Goal: Transaction & Acquisition: Book appointment/travel/reservation

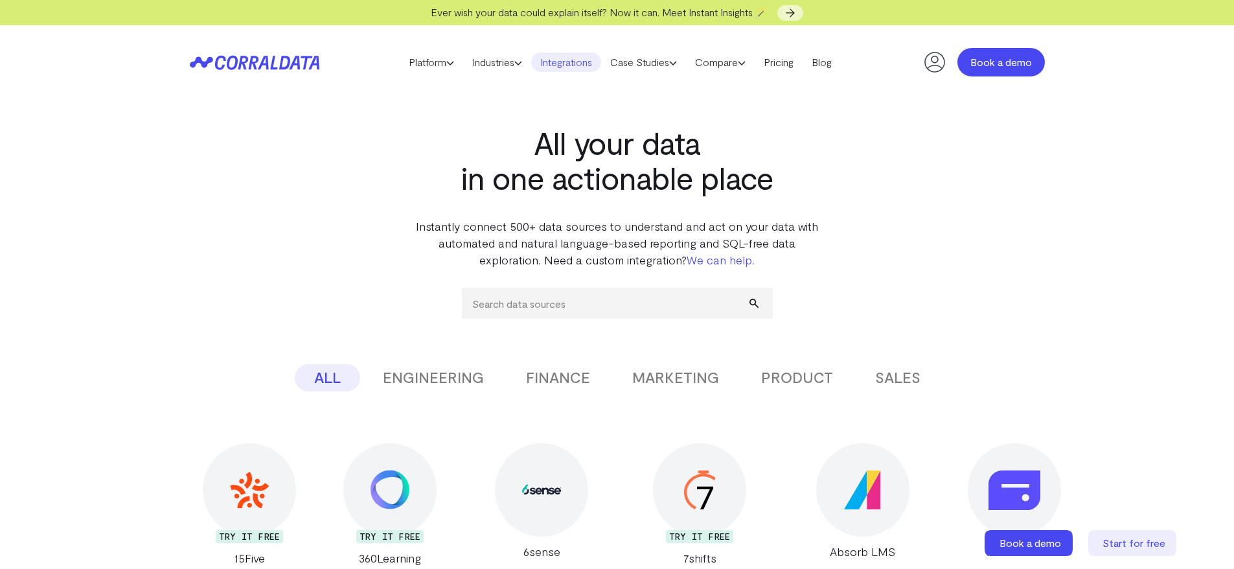
click at [1018, 62] on link "Book a demo" at bounding box center [1000, 62] width 87 height 28
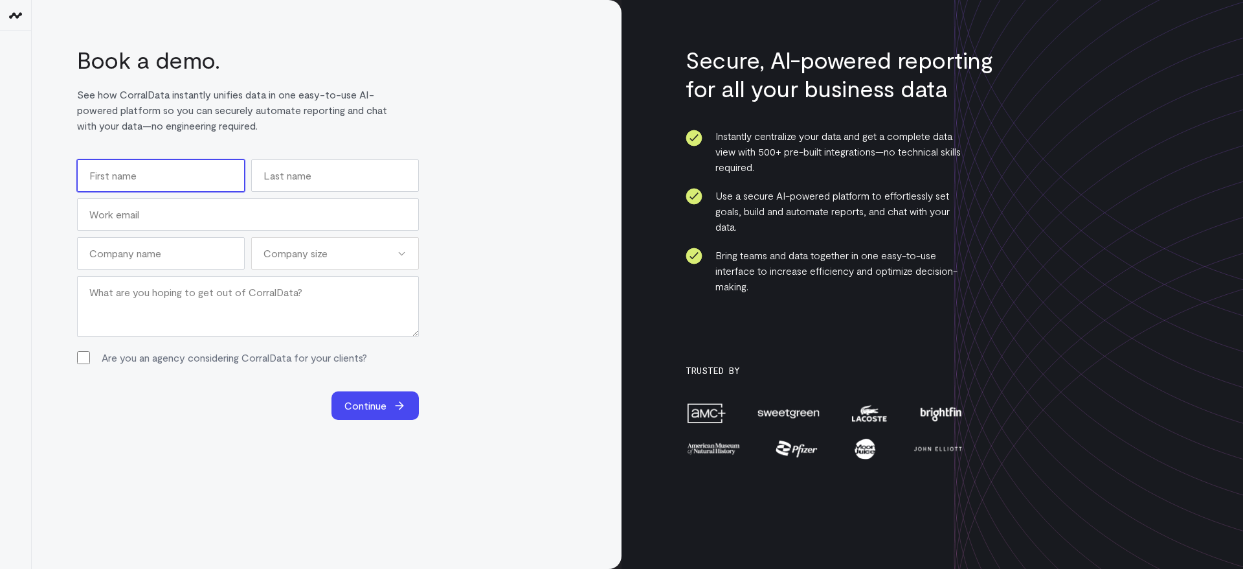
click at [128, 181] on input "First" at bounding box center [161, 175] width 168 height 32
type input "[PERSON_NAME]"
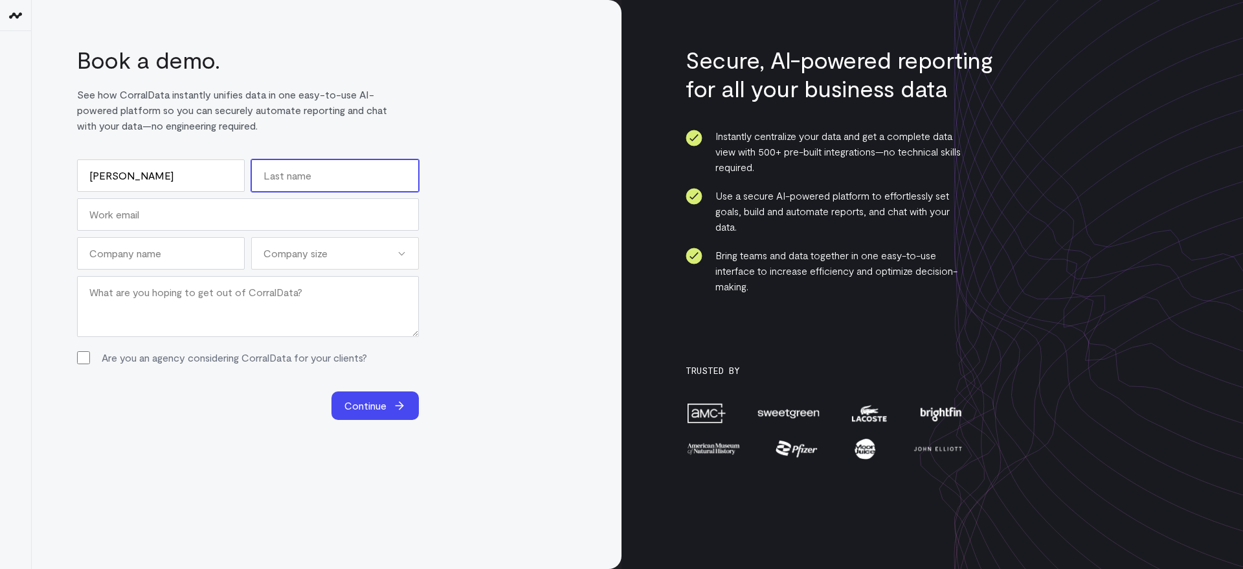
type input "Vecchio"
type input "[EMAIL_ADDRESS][DOMAIN_NAME]"
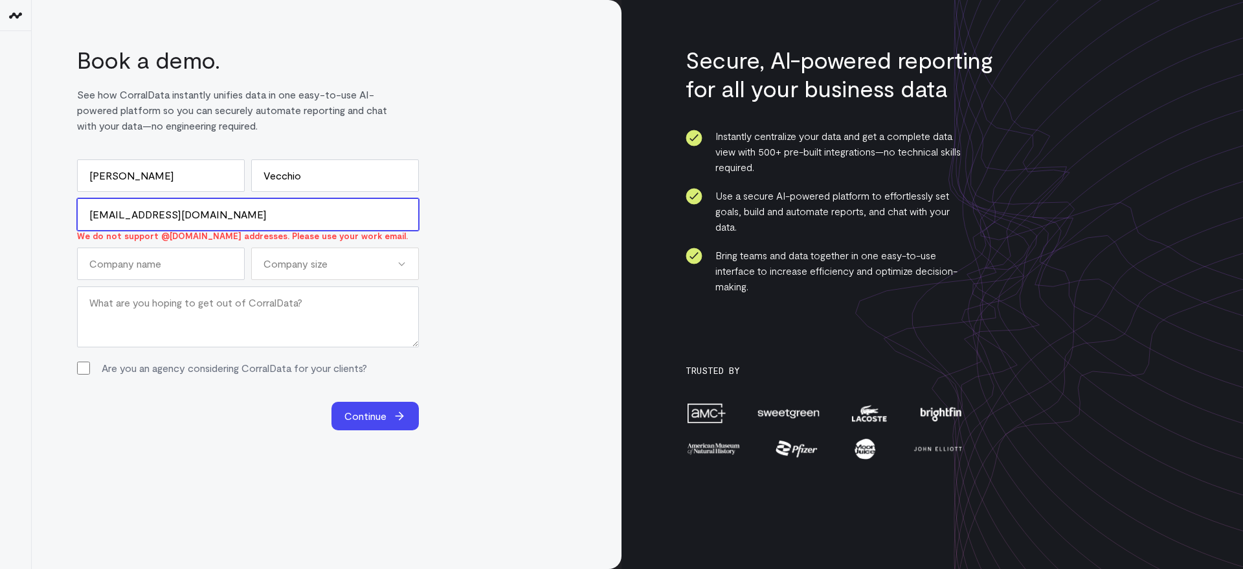
click at [219, 212] on input "[EMAIL_ADDRESS][DOMAIN_NAME]" at bounding box center [248, 214] width 342 height 32
click at [219, 212] on input "tjvecchio1@gmail.com" at bounding box center [248, 214] width 342 height 32
type input "thomas@@s"
